Goal: Information Seeking & Learning: Learn about a topic

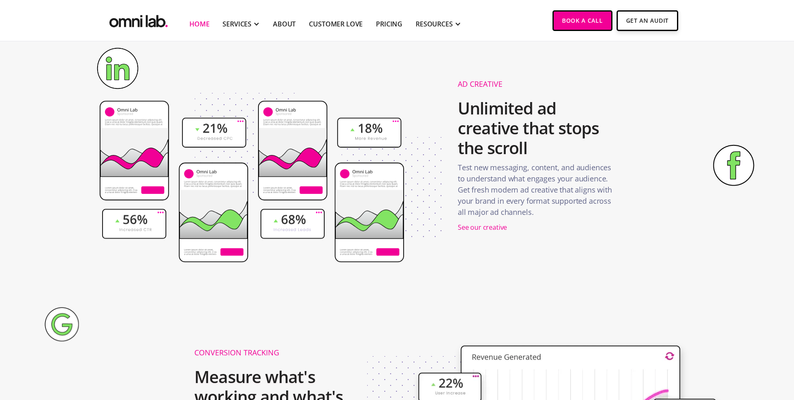
scroll to position [1219, 0]
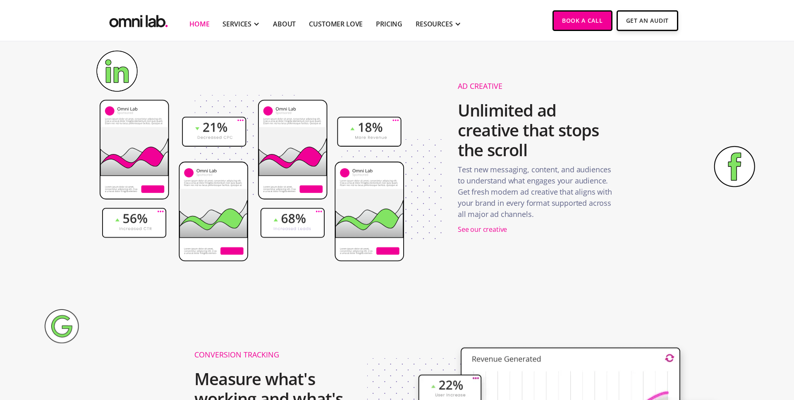
click at [483, 172] on p "Test new messaging, content, and audiences to understand what engages your audi…" at bounding box center [535, 194] width 155 height 60
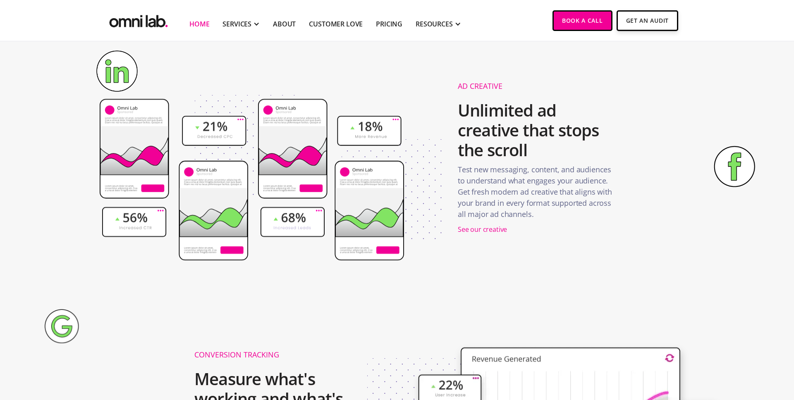
click at [483, 172] on p "Test new messaging, content, and audiences to understand what engages your audi…" at bounding box center [535, 194] width 155 height 60
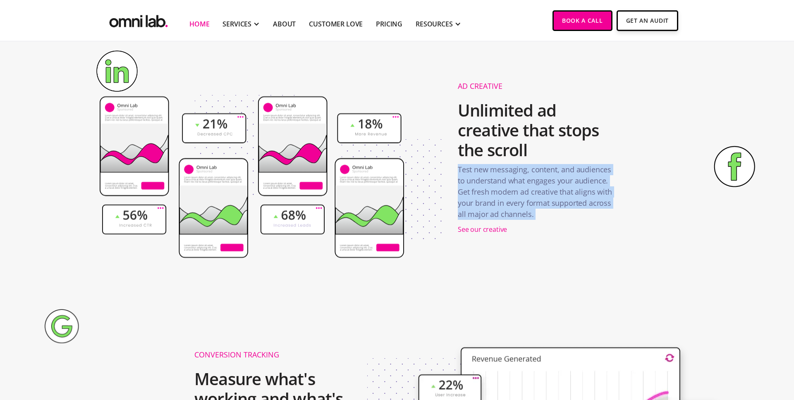
click at [479, 204] on p "Test new messaging, content, and audiences to understand what engages your audi…" at bounding box center [535, 194] width 155 height 60
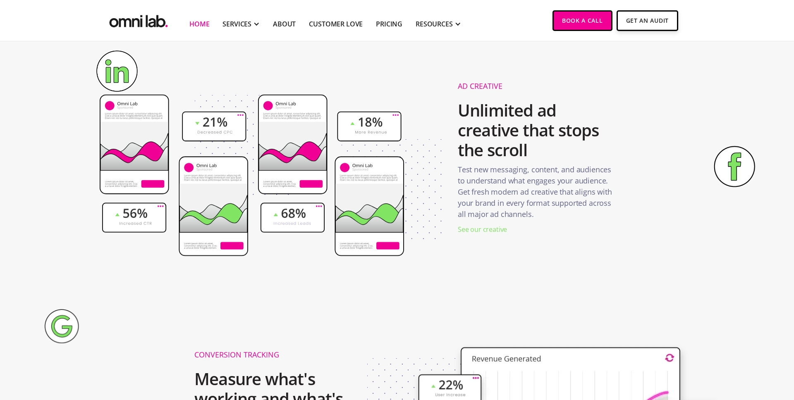
click at [479, 227] on div "See our creative" at bounding box center [482, 229] width 49 height 11
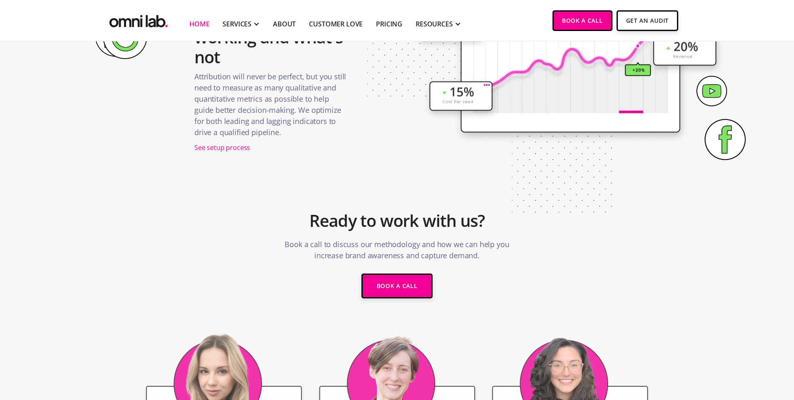
scroll to position [1582, 0]
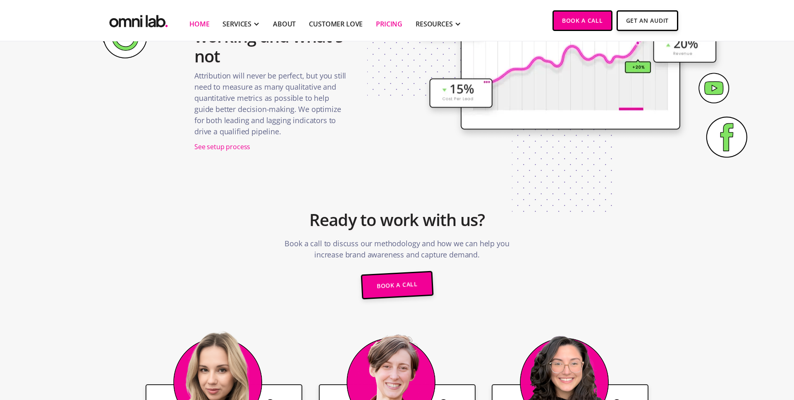
click at [391, 22] on link "Pricing" at bounding box center [389, 24] width 26 height 10
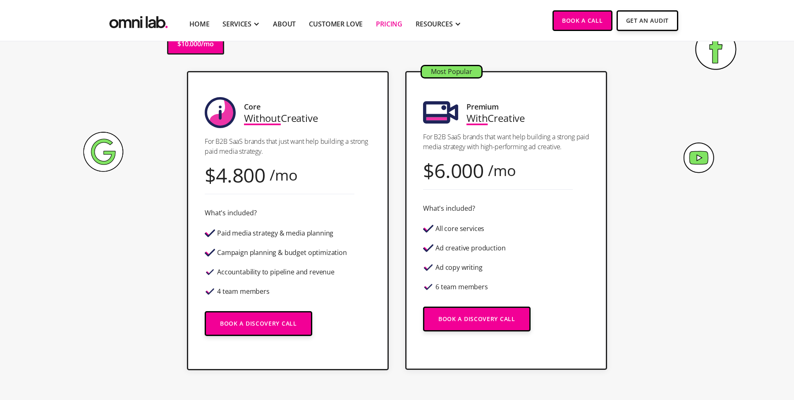
scroll to position [196, 0]
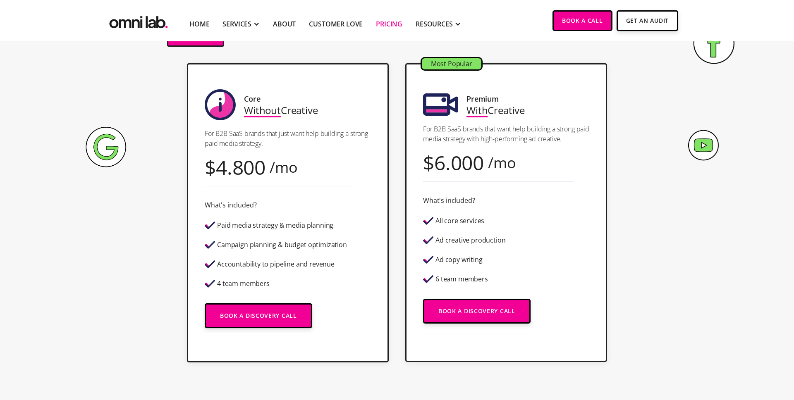
click at [261, 225] on div "Paid media strategy & media planning" at bounding box center [275, 225] width 116 height 7
click at [253, 246] on div "Campaign planning & budget optimization" at bounding box center [282, 244] width 130 height 7
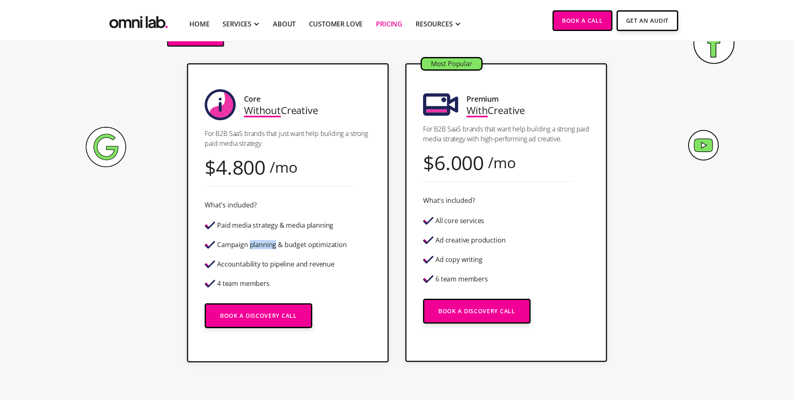
click at [253, 246] on div "Campaign planning & budget optimization" at bounding box center [282, 244] width 130 height 7
click at [251, 261] on div "Accountability to pipeline and revenue" at bounding box center [275, 264] width 117 height 7
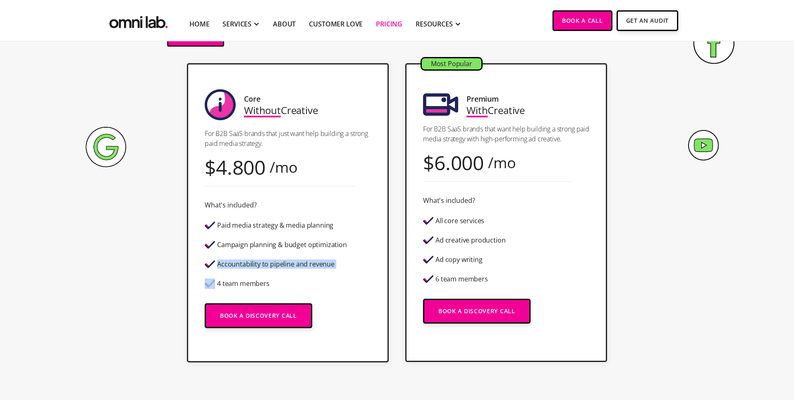
click at [262, 224] on div "Paid media strategy & media planning" at bounding box center [275, 225] width 116 height 7
click at [283, 194] on div "Core Without Creative For B2B SaaS brands that just want help building a strong…" at bounding box center [288, 212] width 202 height 299
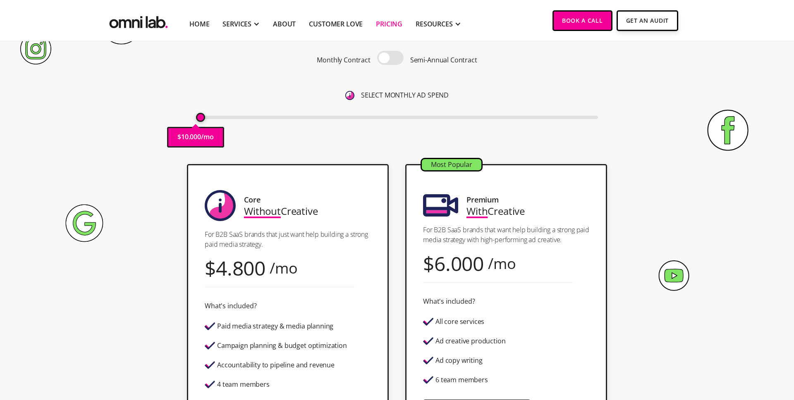
scroll to position [98, 0]
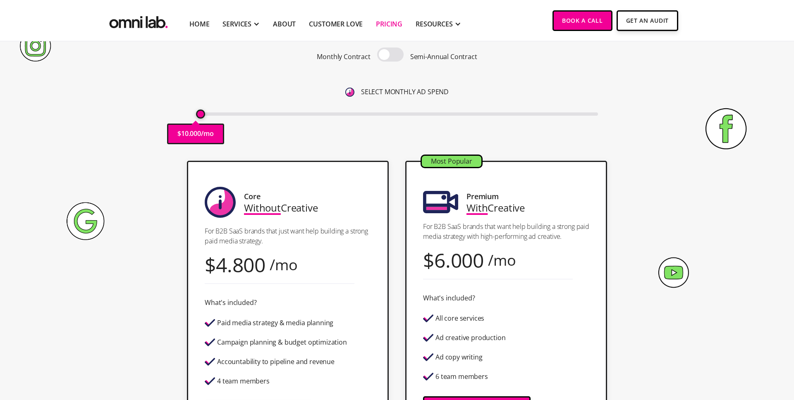
drag, startPoint x: 201, startPoint y: 113, endPoint x: 175, endPoint y: 112, distance: 26.5
click at [175, 112] on div "Pricing Transparent Pricing. Yeah, We Know . Monthly Contract Semi-Annual Contr…" at bounding box center [397, 60] width 503 height 184
click at [388, 60] on span at bounding box center [390, 55] width 26 height 14
click at [390, 55] on input "checkbox" at bounding box center [390, 55] width 0 height 0
click at [388, 60] on span at bounding box center [390, 55] width 26 height 14
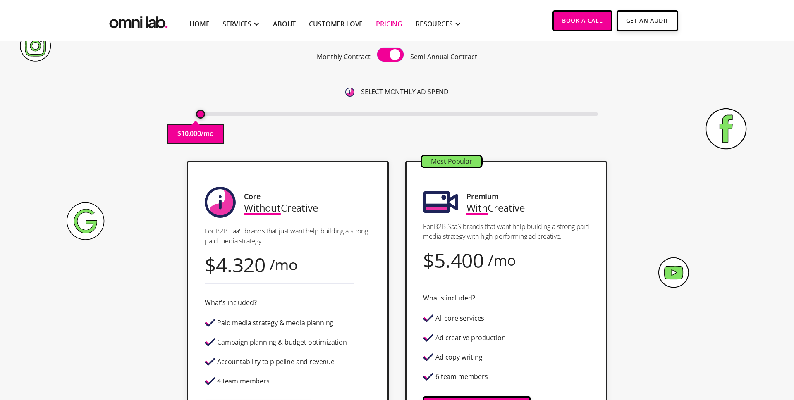
click at [390, 55] on input "checkbox" at bounding box center [390, 55] width 0 height 0
click at [388, 60] on span at bounding box center [390, 55] width 26 height 14
click at [390, 55] on input "checkbox" at bounding box center [390, 55] width 0 height 0
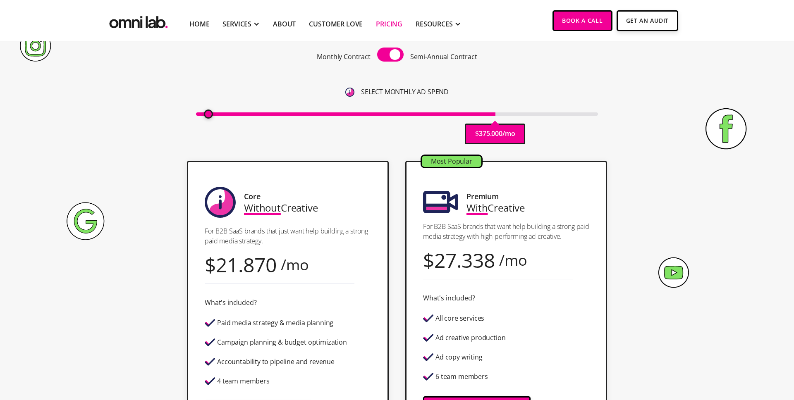
type input "10000"
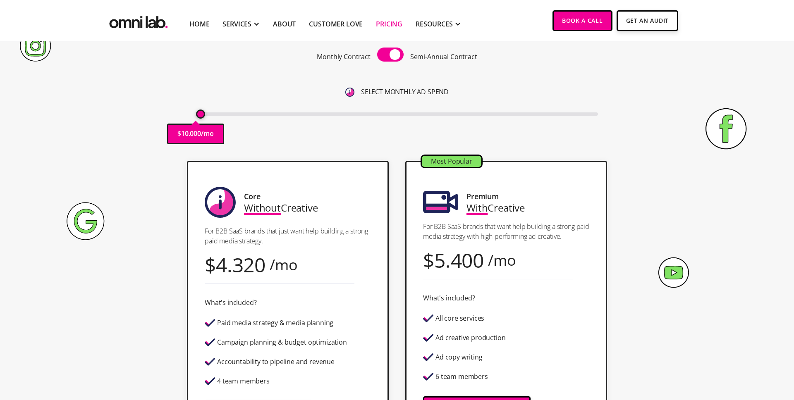
drag, startPoint x: 394, startPoint y: 113, endPoint x: 160, endPoint y: 105, distance: 234.6
click at [196, 112] on input "range" at bounding box center [397, 113] width 402 height 3
click at [387, 48] on span at bounding box center [390, 55] width 26 height 14
click at [390, 55] on input "checkbox" at bounding box center [390, 55] width 0 height 0
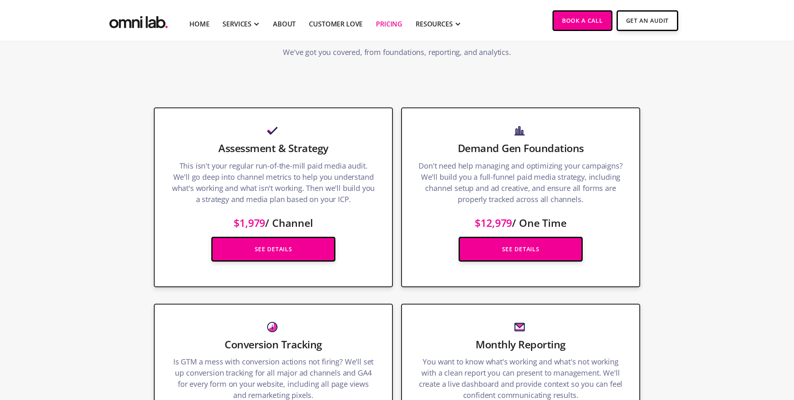
scroll to position [1052, 0]
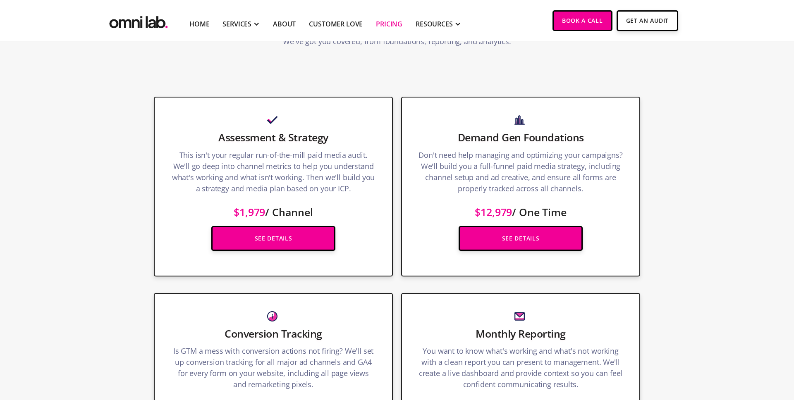
click at [452, 161] on p "Don't need help managing and optimizing your campaigns? We'll build you a full-…" at bounding box center [520, 174] width 204 height 49
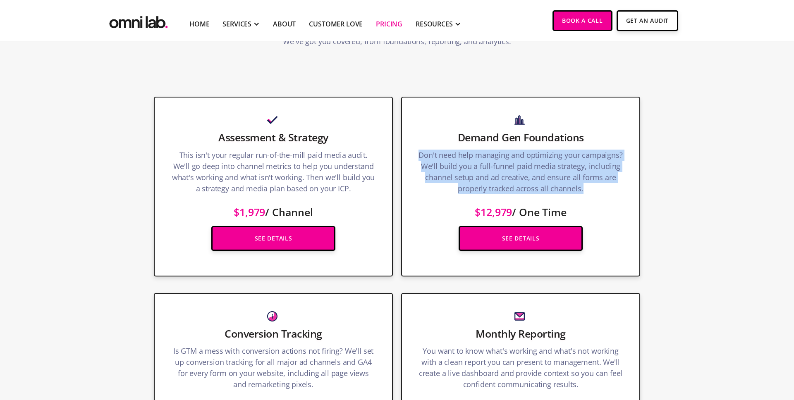
click at [439, 156] on p "Don't need help managing and optimizing your campaigns? We'll build you a full-…" at bounding box center [520, 174] width 204 height 49
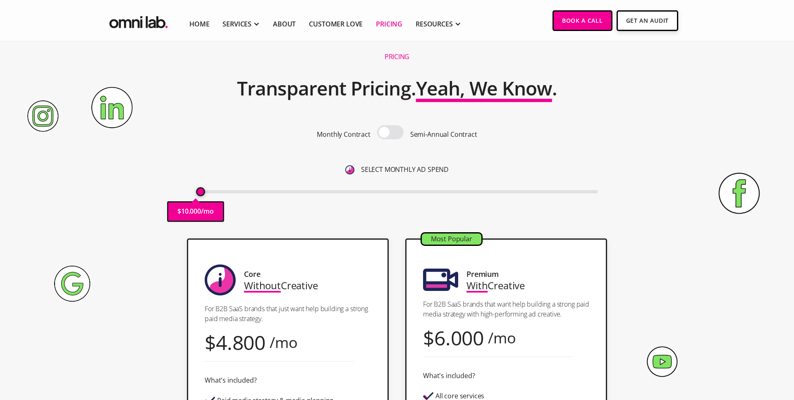
scroll to position [36, 0]
